Goal: Task Accomplishment & Management: Use online tool/utility

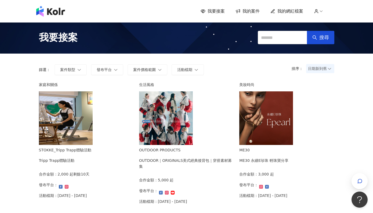
click at [216, 12] on span "我要接案" at bounding box center [215, 11] width 17 height 6
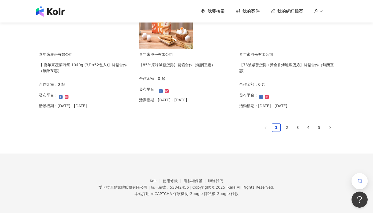
scroll to position [362, 0]
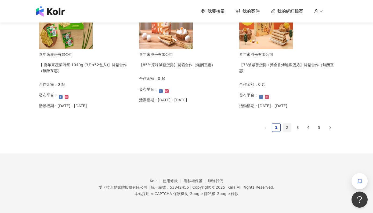
click at [288, 129] on link "2" at bounding box center [287, 128] width 8 height 8
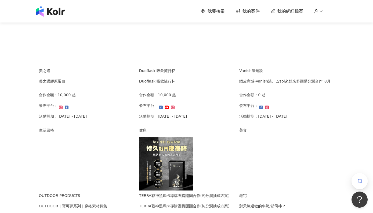
scroll to position [98, 0]
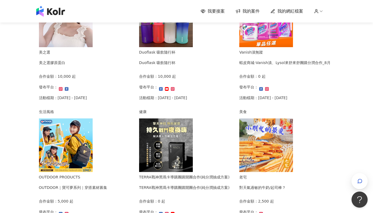
click at [264, 66] on div "蝦皮商城-Vanish漬、Lysol來舒來舒團購分潤合作_8月" at bounding box center [284, 63] width 91 height 6
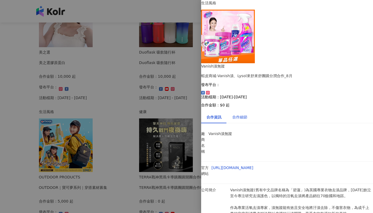
click at [245, 114] on div "合作細節" at bounding box center [239, 117] width 15 height 6
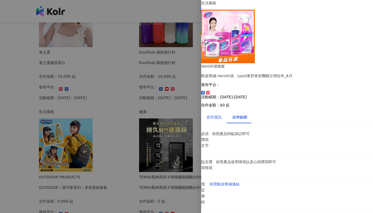
click at [215, 114] on div "合作資訊" at bounding box center [213, 117] width 15 height 6
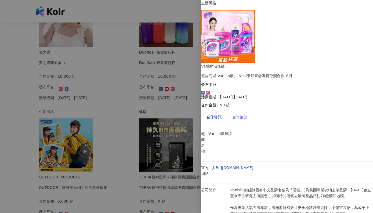
click at [243, 114] on div "合作細節" at bounding box center [239, 117] width 15 height 6
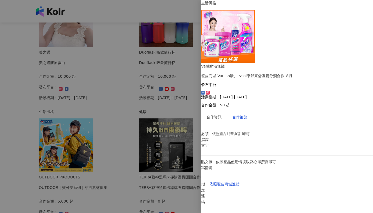
click at [117, 94] on div at bounding box center [186, 106] width 373 height 213
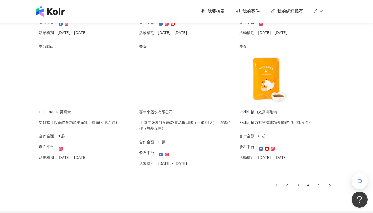
scroll to position [320, 0]
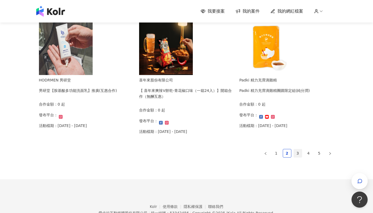
click at [300, 158] on link "3" at bounding box center [298, 153] width 8 height 8
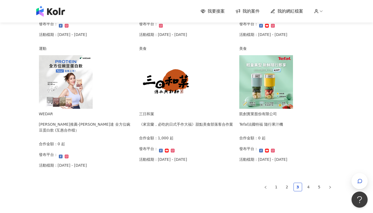
scroll to position [286, 0]
click at [112, 134] on div "[PERSON_NAME]推薦-[PERSON_NAME]達 全方位豌豆蛋白飲 (互惠合作檔）" at bounding box center [86, 128] width 95 height 12
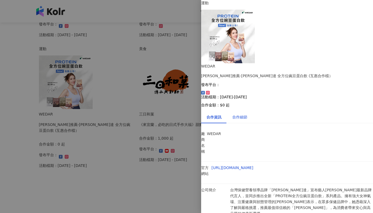
click at [241, 114] on div "合作細節" at bounding box center [239, 117] width 15 height 6
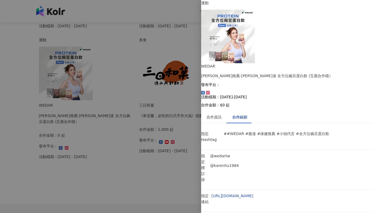
scroll to position [302, 0]
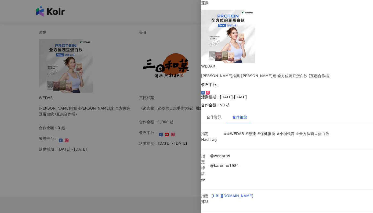
click at [155, 185] on div at bounding box center [186, 106] width 373 height 213
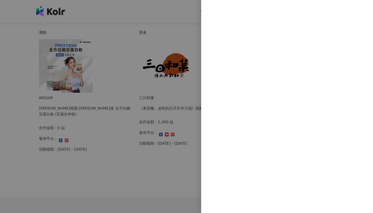
scroll to position [0, 0]
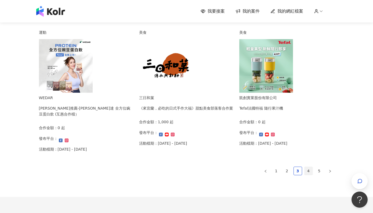
click at [309, 175] on link "4" at bounding box center [308, 171] width 8 height 8
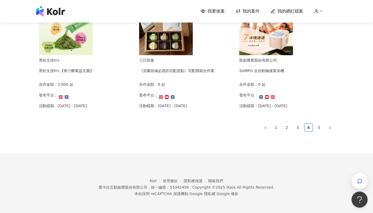
scroll to position [362, 0]
click at [321, 128] on link "5" at bounding box center [319, 128] width 8 height 8
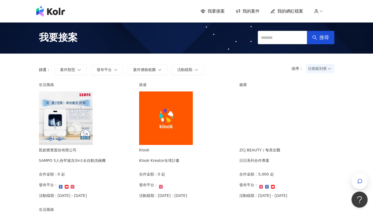
scroll to position [0, 0]
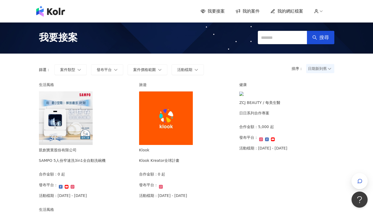
click at [86, 164] on div "SAMPO 5人份窄速洗3in1全自動洗碗機" at bounding box center [72, 161] width 67 height 6
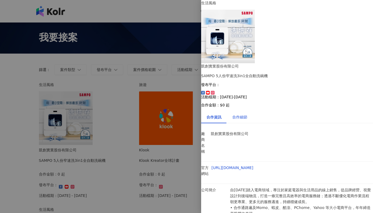
click at [243, 114] on div "合作細節" at bounding box center [239, 117] width 15 height 6
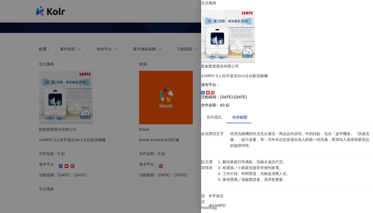
scroll to position [40, 0]
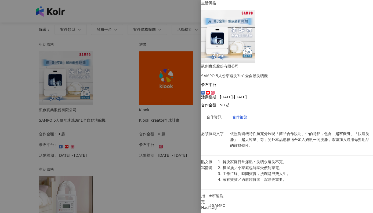
click at [194, 185] on div at bounding box center [186, 106] width 373 height 213
